Goal: Task Accomplishment & Management: Manage account settings

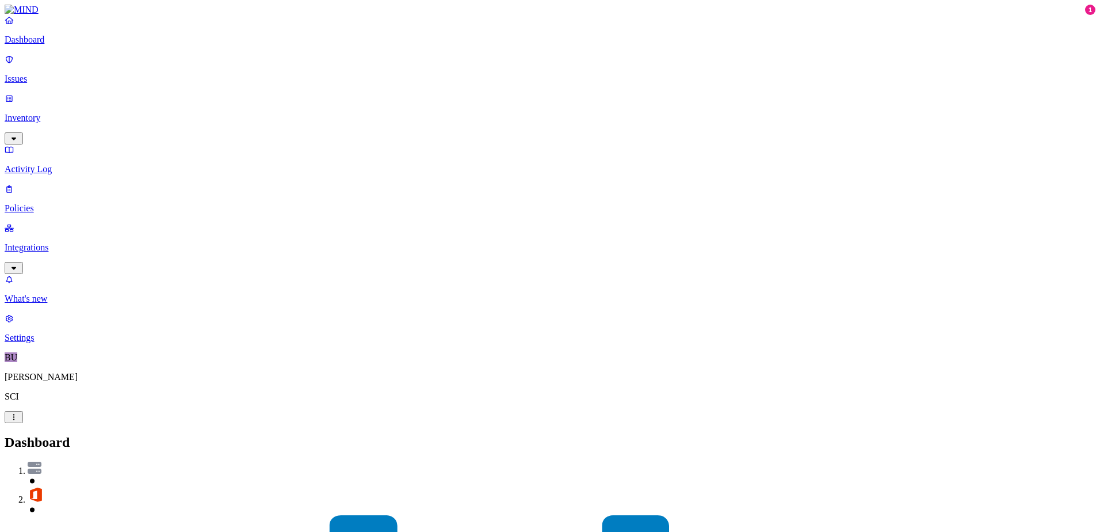
click at [51, 113] on p "Inventory" at bounding box center [550, 118] width 1091 height 10
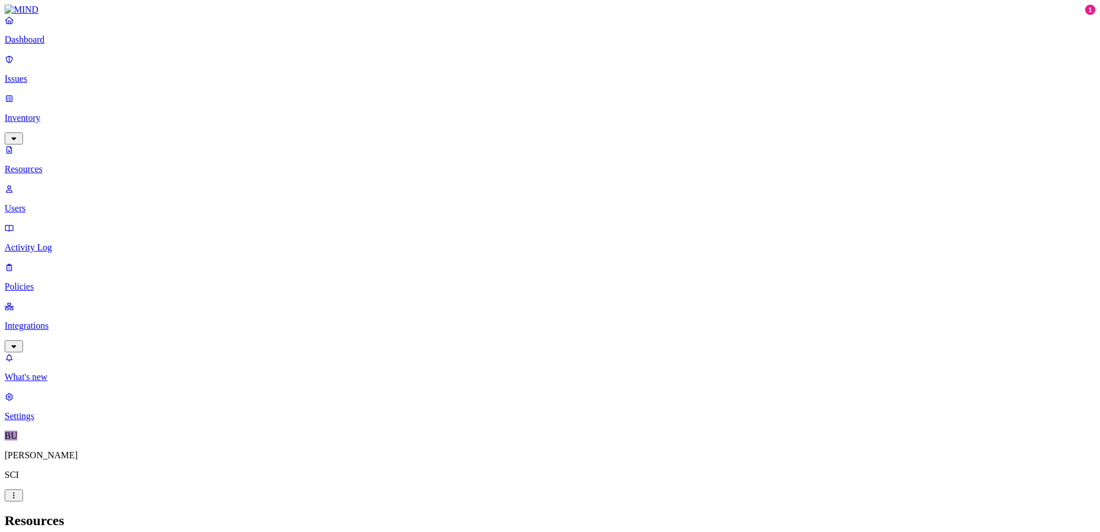
click at [345, 193] on button "button" at bounding box center [349, 194] width 9 height 3
click at [345, 186] on button "button" at bounding box center [349, 192] width 9 height 12
click at [49, 281] on p "Policies" at bounding box center [550, 286] width 1091 height 10
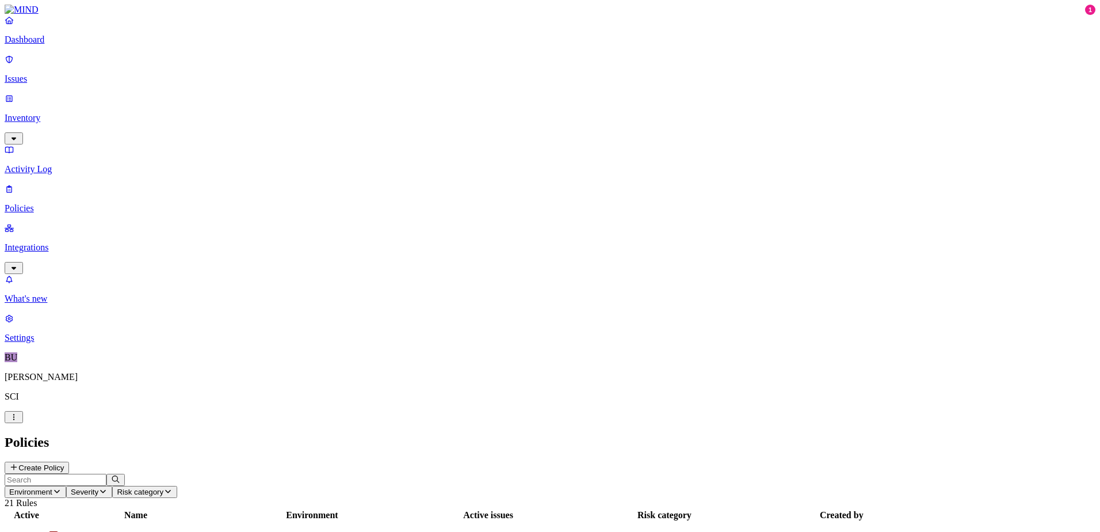
click at [47, 113] on p "Inventory" at bounding box center [550, 118] width 1091 height 10
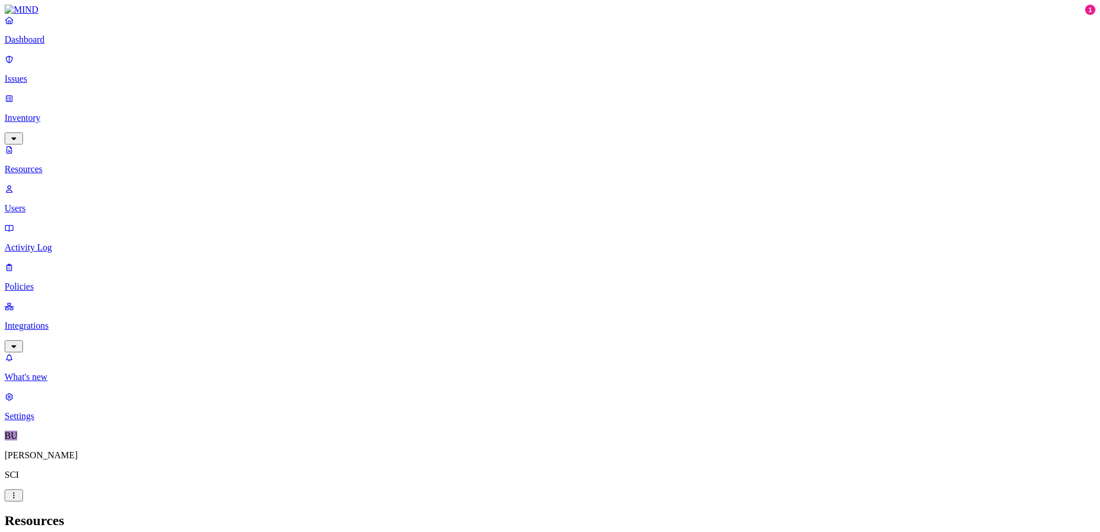
drag, startPoint x: 765, startPoint y: 12, endPoint x: 681, endPoint y: 54, distance: 93.9
click at [51, 421] on p "Settings" at bounding box center [550, 416] width 1091 height 10
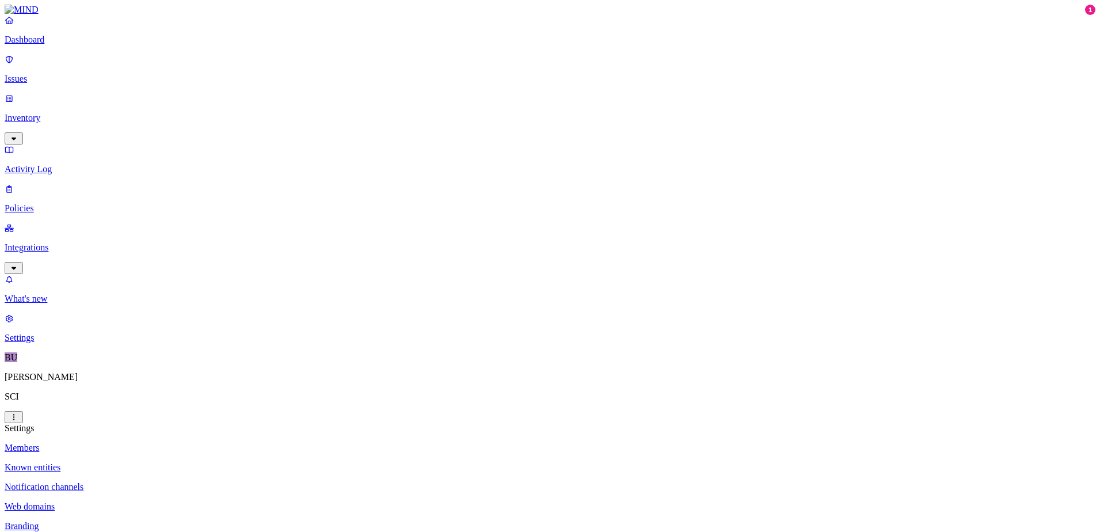
click at [151, 501] on p "Web domains" at bounding box center [550, 506] width 1091 height 10
click at [51, 113] on p "Inventory" at bounding box center [550, 118] width 1091 height 10
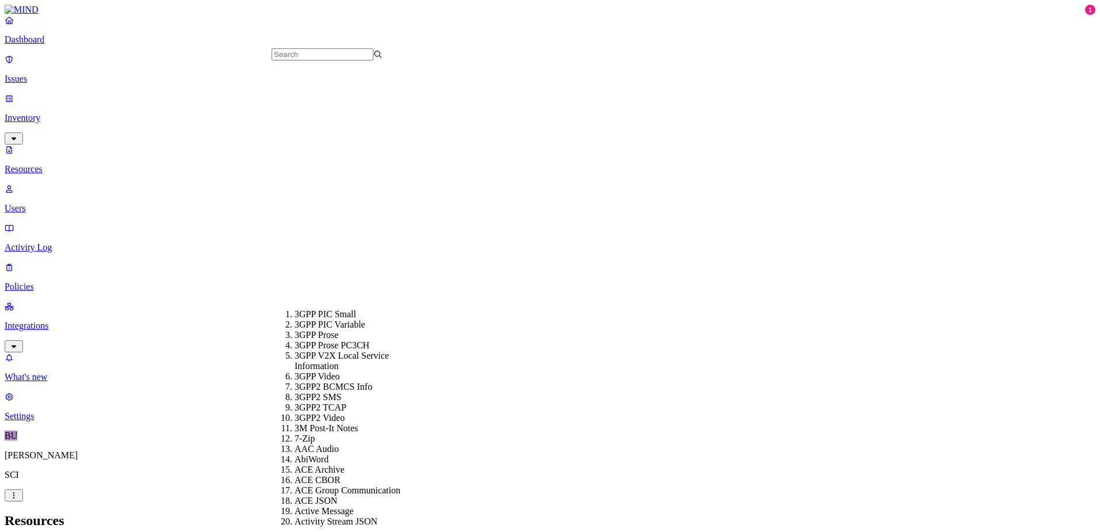
scroll to position [345, 0]
click at [316, 433] on div "7-Zip" at bounding box center [350, 438] width 111 height 10
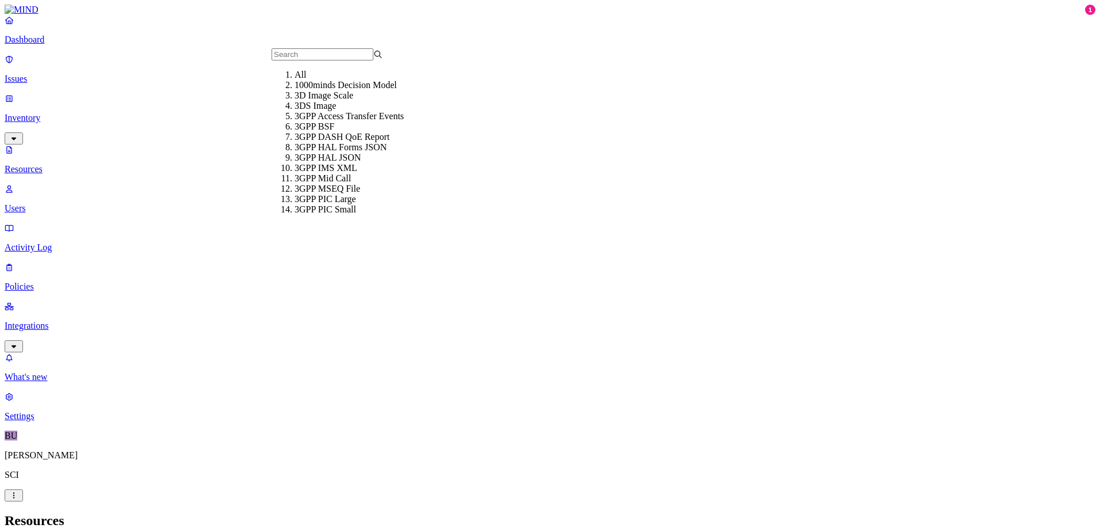
click at [301, 80] on div "All" at bounding box center [350, 75] width 111 height 10
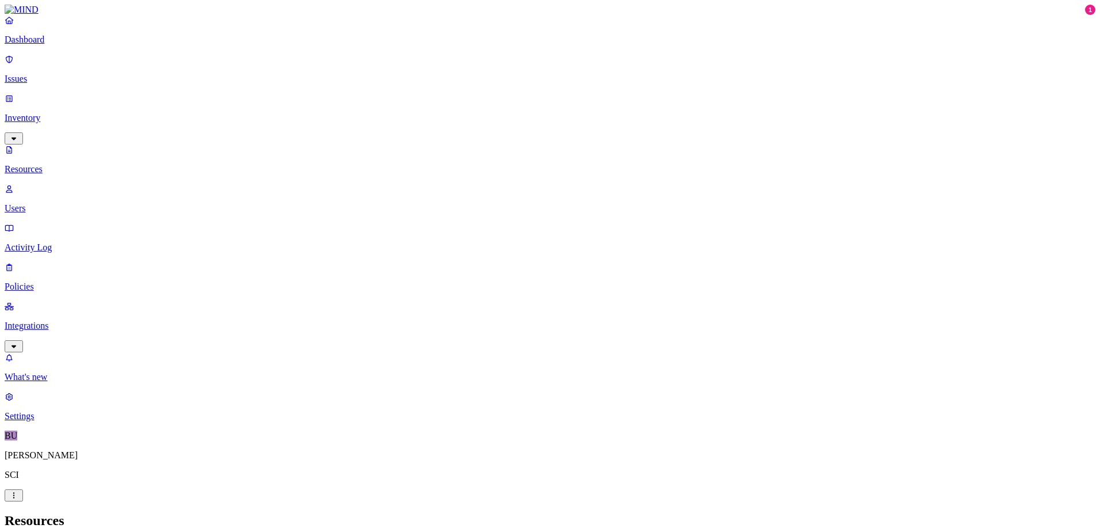
drag, startPoint x: 768, startPoint y: 12, endPoint x: 855, endPoint y: 23, distance: 87.6
click at [42, 45] on p "Dashboard" at bounding box center [550, 40] width 1091 height 10
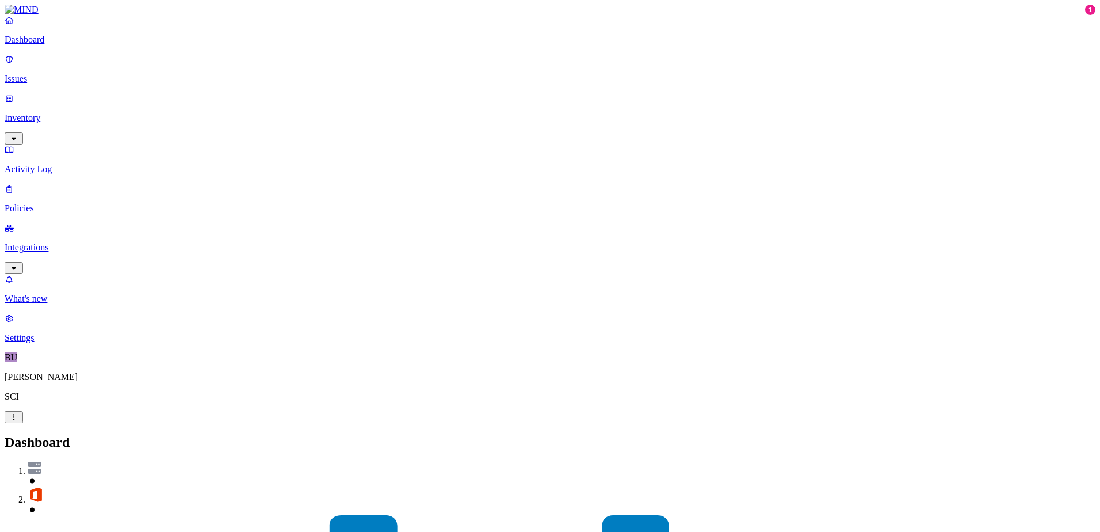
click at [67, 113] on p "Inventory" at bounding box center [550, 118] width 1091 height 10
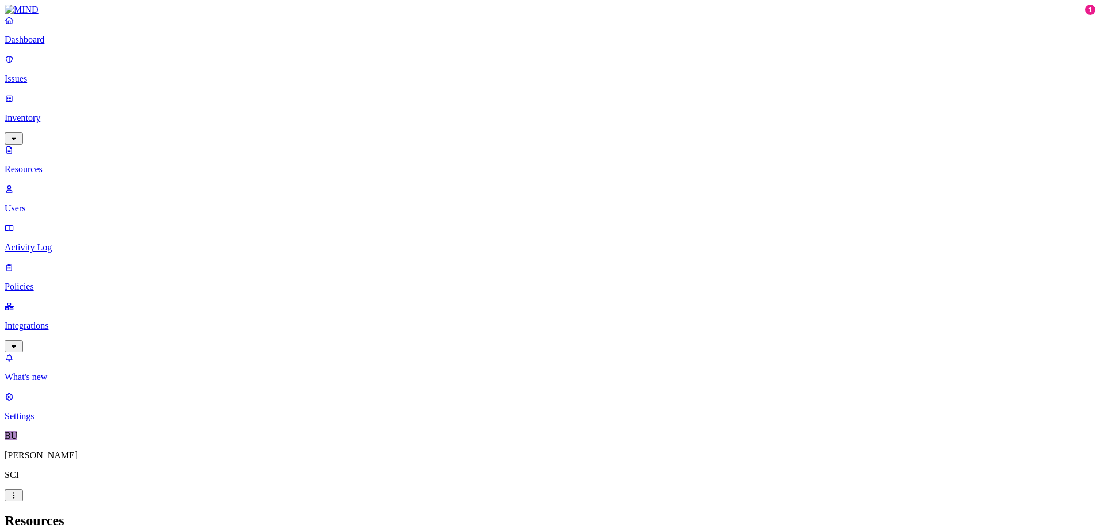
click at [36, 45] on p "Dashboard" at bounding box center [550, 40] width 1091 height 10
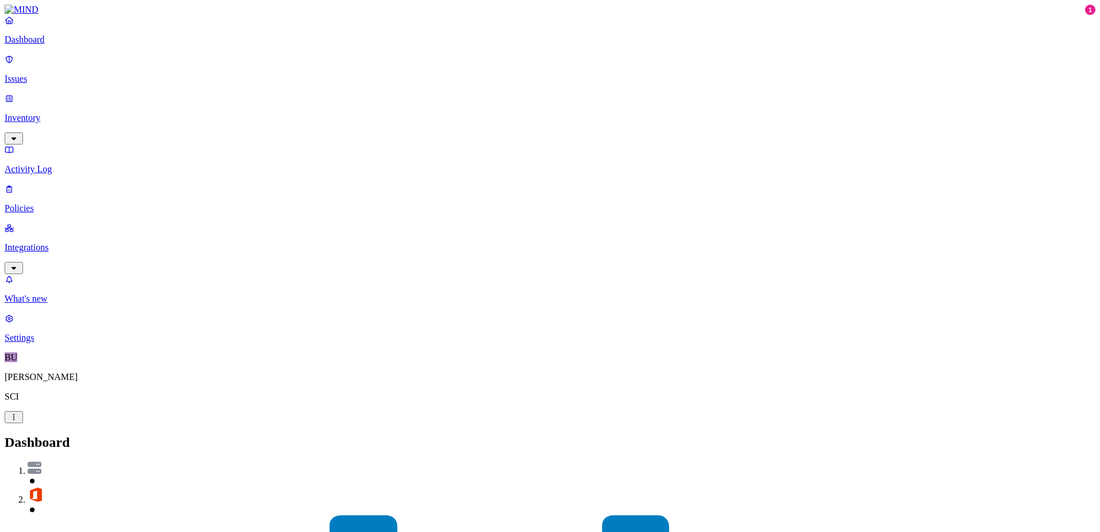
drag, startPoint x: 13, startPoint y: 273, endPoint x: 22, endPoint y: 254, distance: 20.6
click at [13, 273] on nav "Dashboard Issues Inventory Activity Log Policies Integrations What's new 1 Sett…" at bounding box center [550, 179] width 1091 height 328
click at [41, 203] on p "Policies" at bounding box center [550, 208] width 1091 height 10
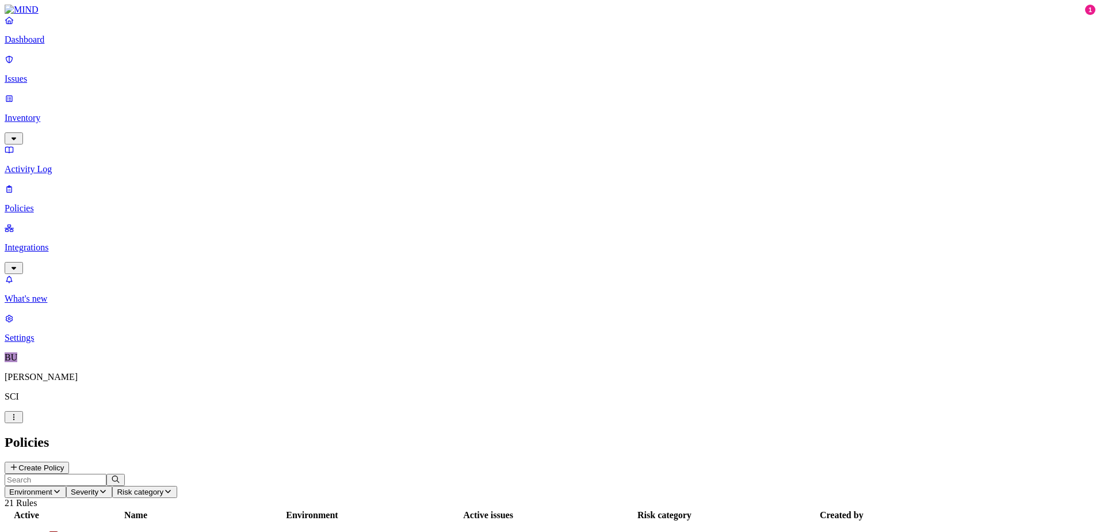
click at [108, 487] on icon "button" at bounding box center [102, 490] width 9 height 7
click at [319, 59] on div "Critical" at bounding box center [319, 74] width 0 height 32
click at [319, 62] on button "button" at bounding box center [323, 64] width 9 height 12
click at [115, 278] on nav "Dashboard Issues Inventory Activity Log Policies Integrations What's new 1 Sett…" at bounding box center [550, 179] width 1091 height 328
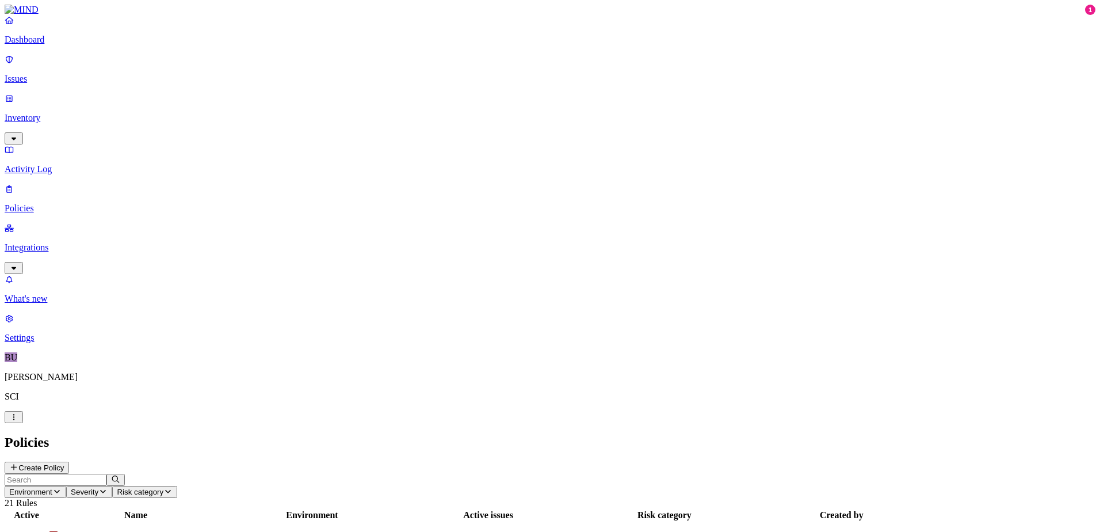
drag, startPoint x: 768, startPoint y: 13, endPoint x: 788, endPoint y: 24, distance: 22.6
click at [69, 461] on button "Create Policy" at bounding box center [37, 467] width 64 height 12
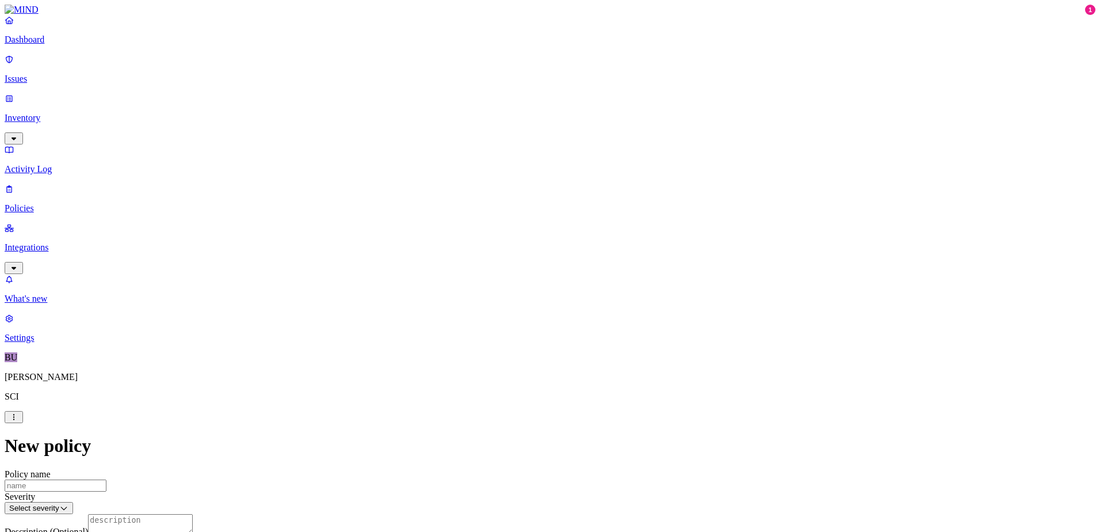
scroll to position [616, 0]
